Goal: Download file/media

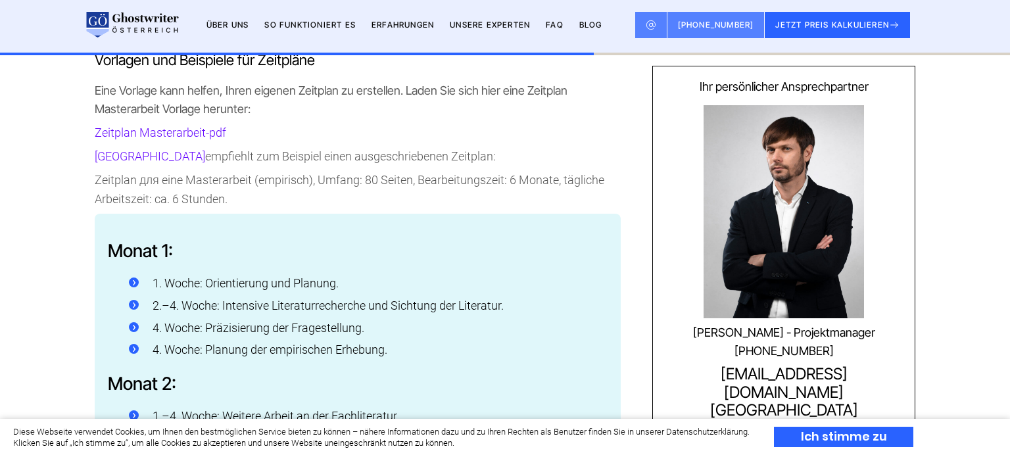
scroll to position [2389, 0]
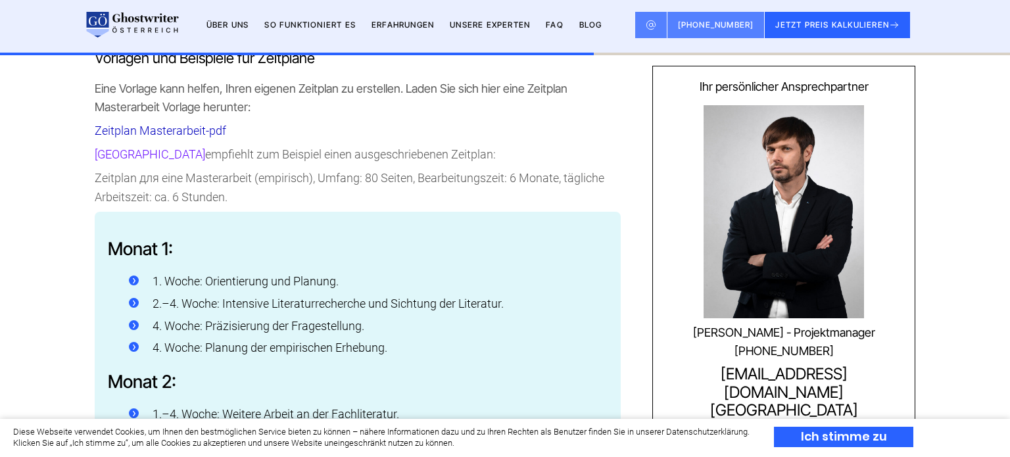
click at [161, 124] on link "Zeitplan Masterarbeit-pdf" at bounding box center [161, 131] width 132 height 14
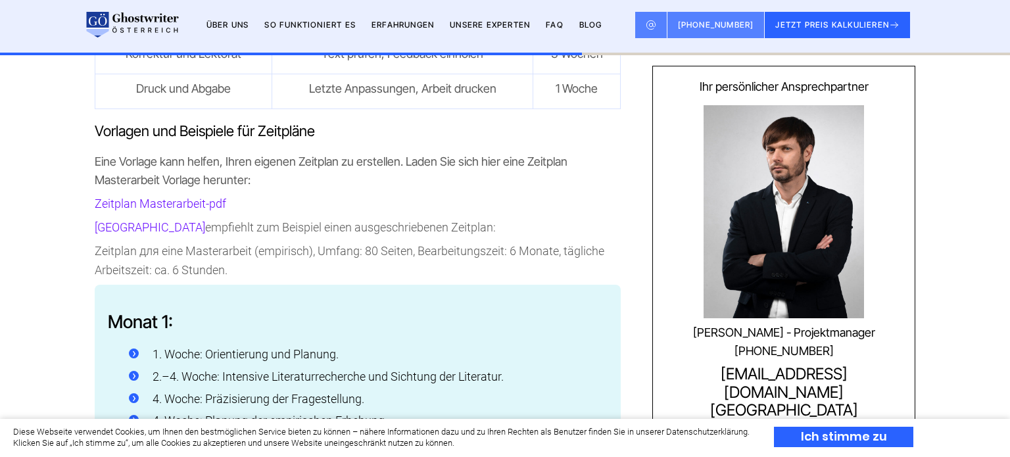
scroll to position [2314, 0]
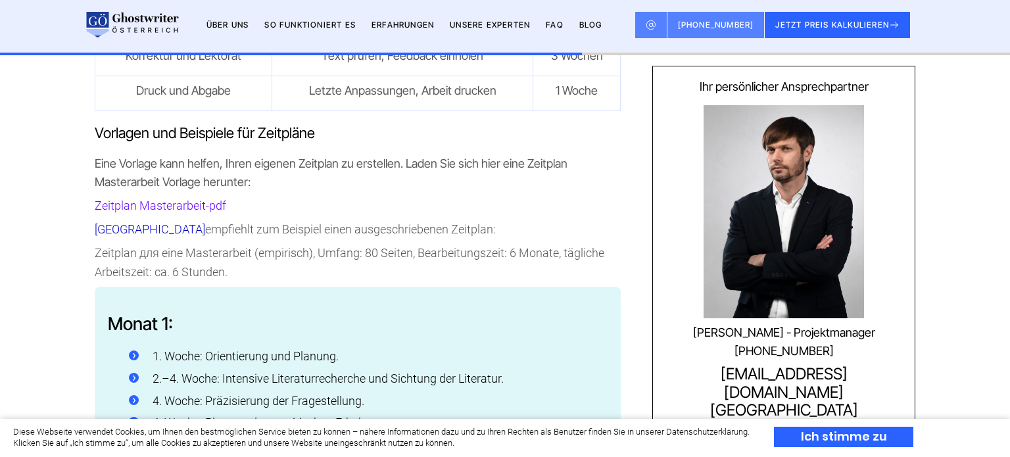
click at [147, 222] on link "[GEOGRAPHIC_DATA]" at bounding box center [150, 229] width 110 height 14
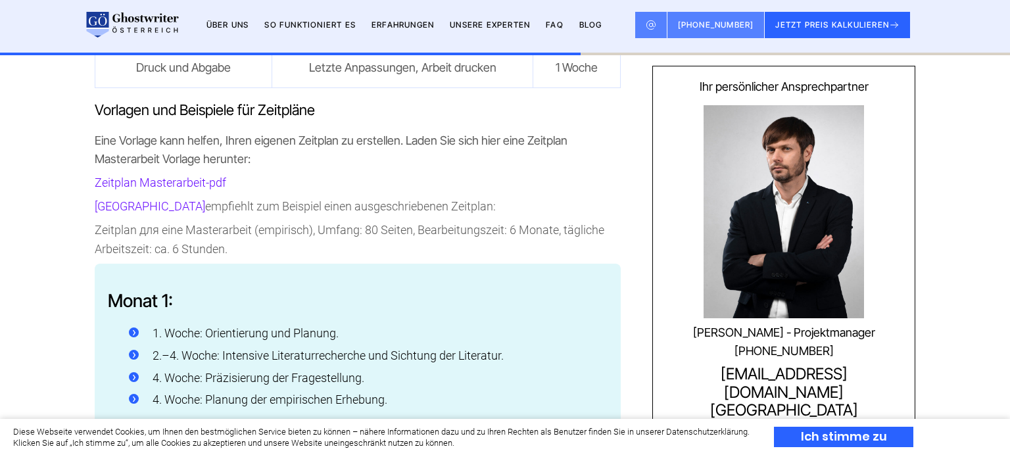
scroll to position [2336, 0]
click at [180, 176] on link "Zeitplan Masterarbeit-pdf" at bounding box center [161, 183] width 132 height 14
